Goal: Information Seeking & Learning: Learn about a topic

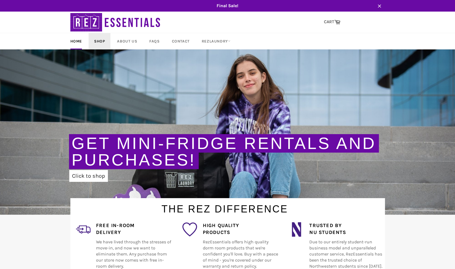
click at [98, 40] on link "Shop" at bounding box center [100, 41] width 22 height 16
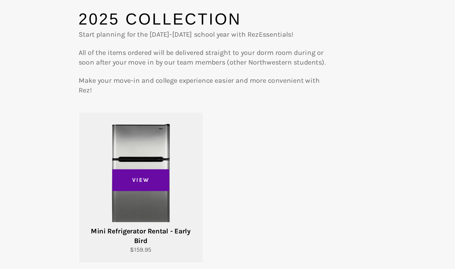
click at [128, 151] on div "View" at bounding box center [110, 179] width 78 height 95
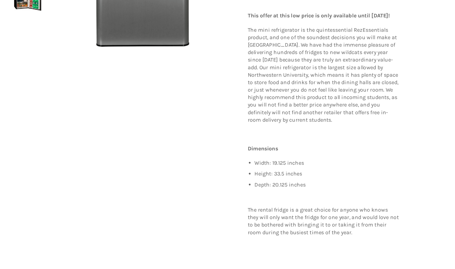
scroll to position [111, 0]
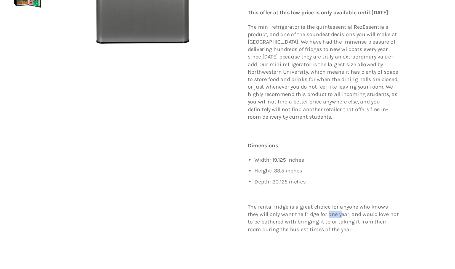
drag, startPoint x: 318, startPoint y: 230, endPoint x: 328, endPoint y: 233, distance: 10.3
click at [328, 233] on p "The rental fridge is a great choice for anyone who knows they will only want th…" at bounding box center [323, 227] width 122 height 24
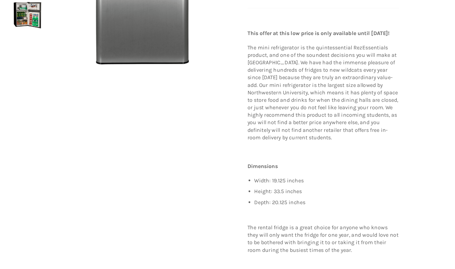
scroll to position [95, 0]
click at [283, 217] on li "Depth: 20.125 inches" at bounding box center [326, 215] width 117 height 6
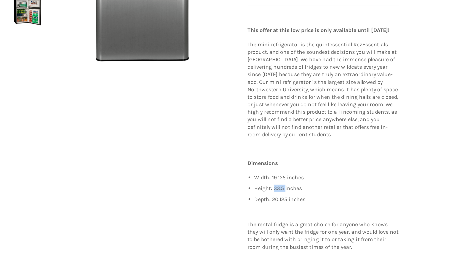
drag, startPoint x: 283, startPoint y: 210, endPoint x: 293, endPoint y: 210, distance: 9.4
click at [293, 207] on li "Height: 33.5 inches" at bounding box center [326, 204] width 117 height 6
click at [282, 215] on li "Depth: 20.125 inches" at bounding box center [326, 212] width 117 height 6
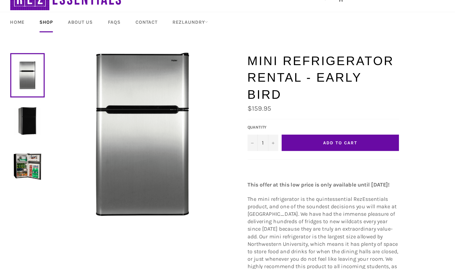
scroll to position [23, 0]
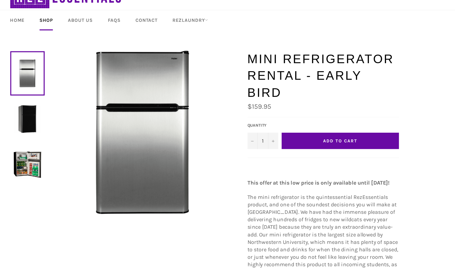
click at [85, 90] on img at bounding box center [84, 98] width 22 height 22
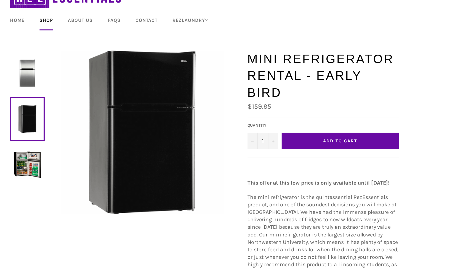
click at [81, 115] on link at bounding box center [84, 99] width 28 height 36
click at [80, 126] on img at bounding box center [84, 135] width 22 height 22
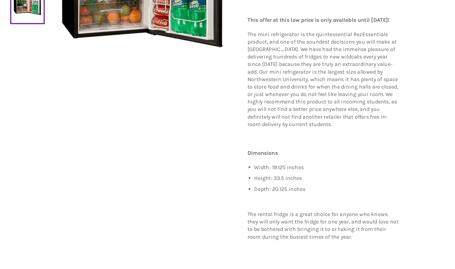
scroll to position [106, 0]
click at [284, 189] on li "Width: 19.125 inches" at bounding box center [326, 186] width 117 height 6
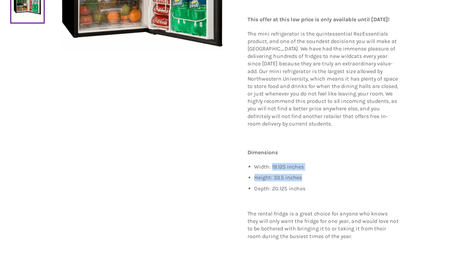
drag, startPoint x: 282, startPoint y: 191, endPoint x: 320, endPoint y: 197, distance: 38.6
click at [320, 197] on ul "Width: 19.125 inches Height: 33.5 inches Depth: 20.125 inches" at bounding box center [326, 195] width 117 height 24
click at [297, 197] on ul "Width: 19.125 inches Height: 33.5 inches Depth: 20.125 inches" at bounding box center [326, 195] width 117 height 24
drag, startPoint x: 282, startPoint y: 191, endPoint x: 313, endPoint y: 193, distance: 31.0
click at [313, 189] on li "Width: 19.125 inches" at bounding box center [326, 186] width 117 height 6
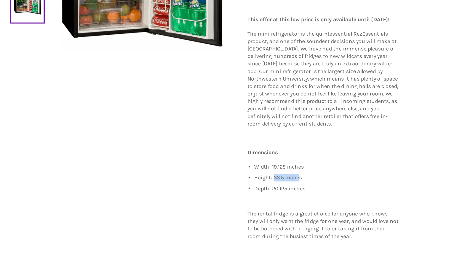
drag, startPoint x: 282, startPoint y: 200, endPoint x: 303, endPoint y: 200, distance: 20.7
click at [303, 198] on li "Height: 33.5 inches" at bounding box center [326, 195] width 117 height 6
click at [282, 207] on li "Depth: 20.125 inches" at bounding box center [326, 204] width 117 height 6
drag, startPoint x: 282, startPoint y: 209, endPoint x: 324, endPoint y: 208, distance: 42.5
click at [324, 207] on li "Depth: 20.125 inches" at bounding box center [326, 204] width 117 height 6
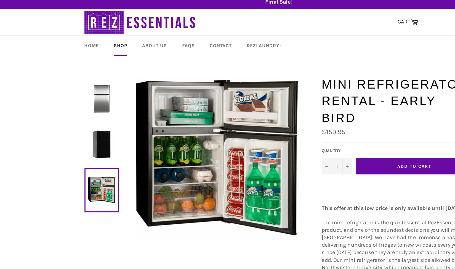
scroll to position [0, 0]
